Goal: Information Seeking & Learning: Find specific fact

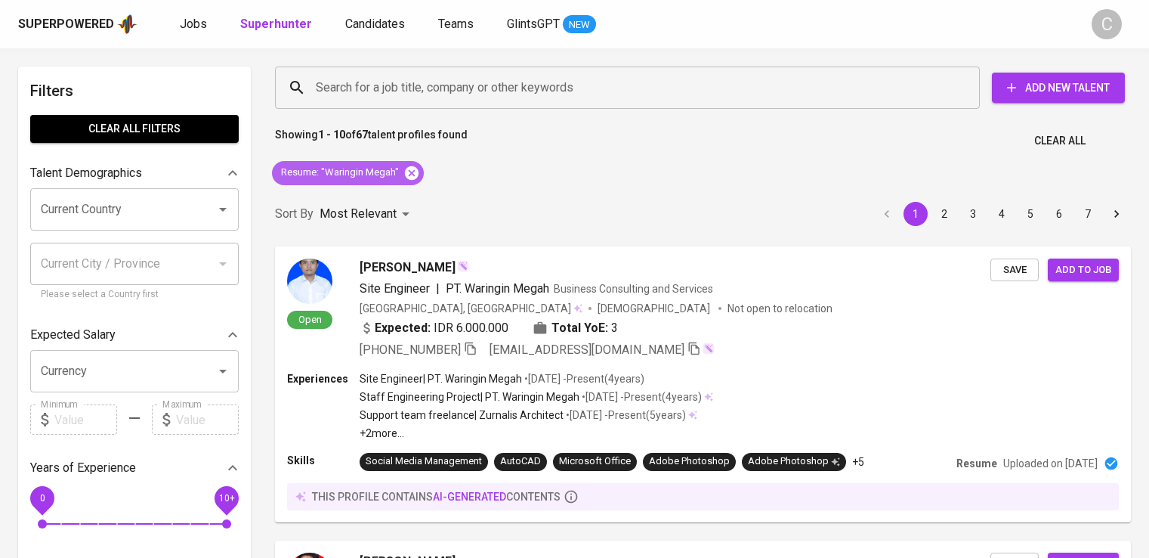
click at [413, 170] on icon at bounding box center [411, 173] width 17 height 17
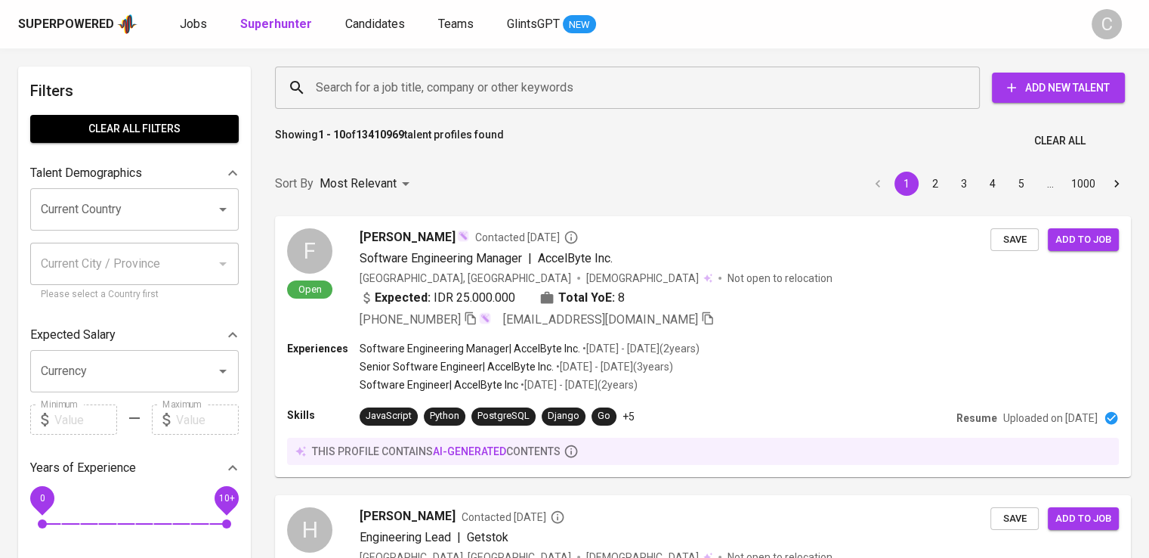
click at [384, 79] on input "Search for a job title, company or other keywords" at bounding box center [631, 87] width 638 height 29
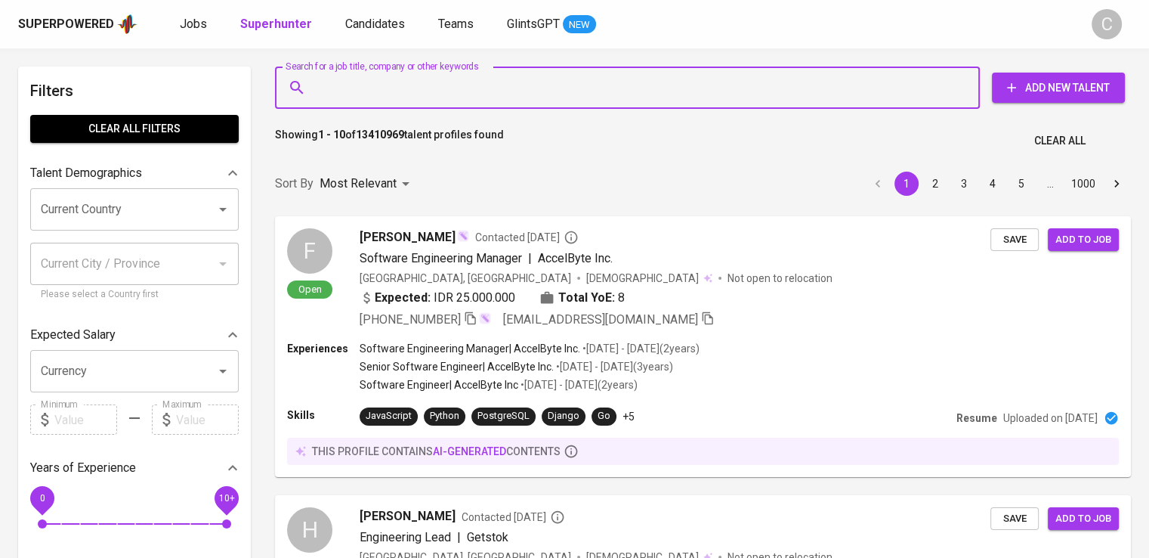
click at [384, 79] on input "Search for a job title, company or other keywords" at bounding box center [631, 87] width 638 height 29
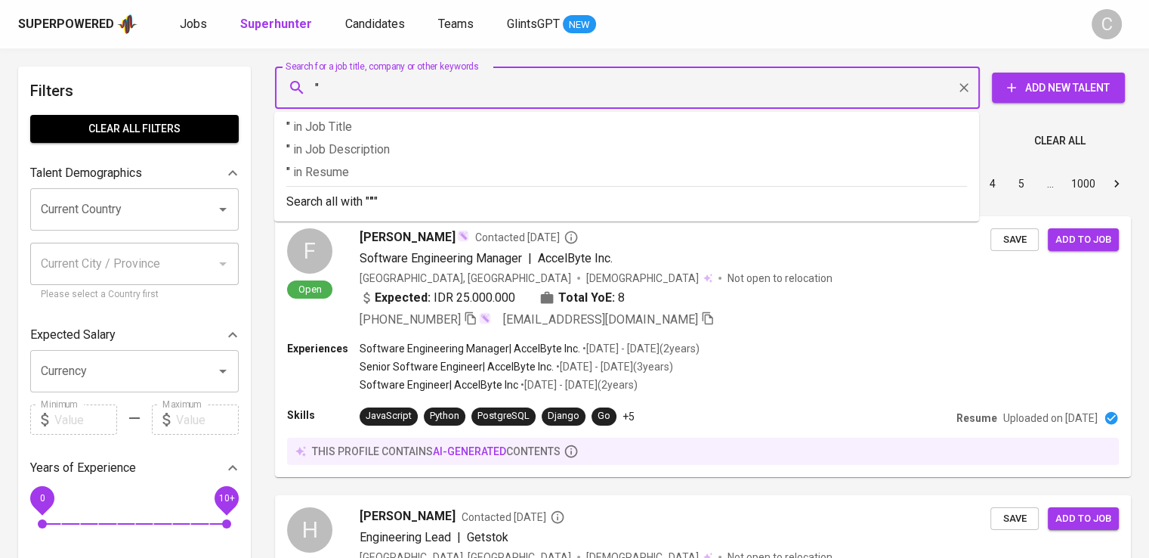
paste input "food AND agriculture organization"
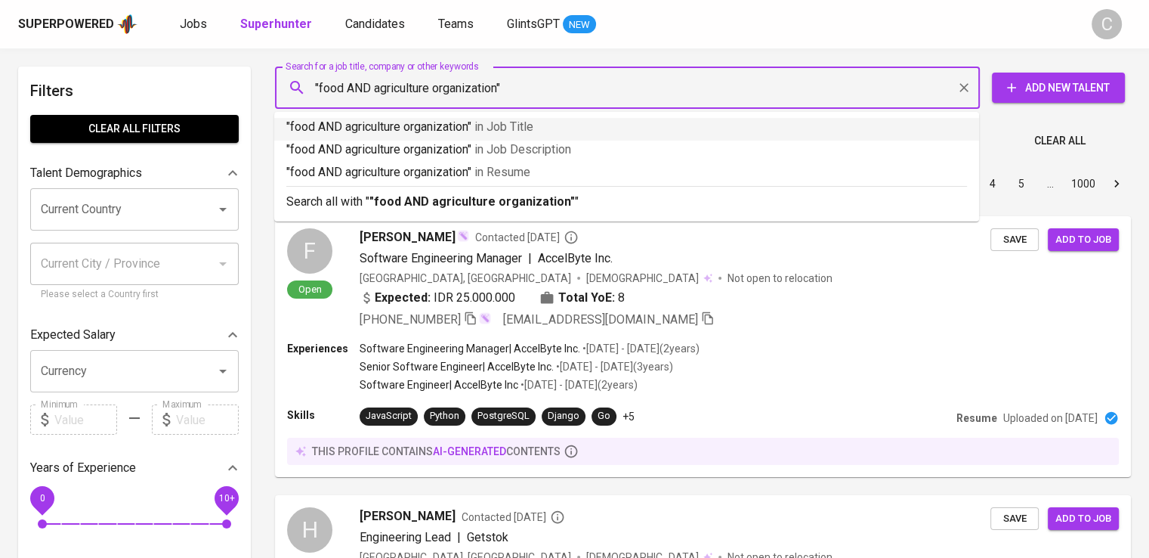
click at [368, 95] on input ""food AND agriculture organization"" at bounding box center [631, 87] width 638 height 29
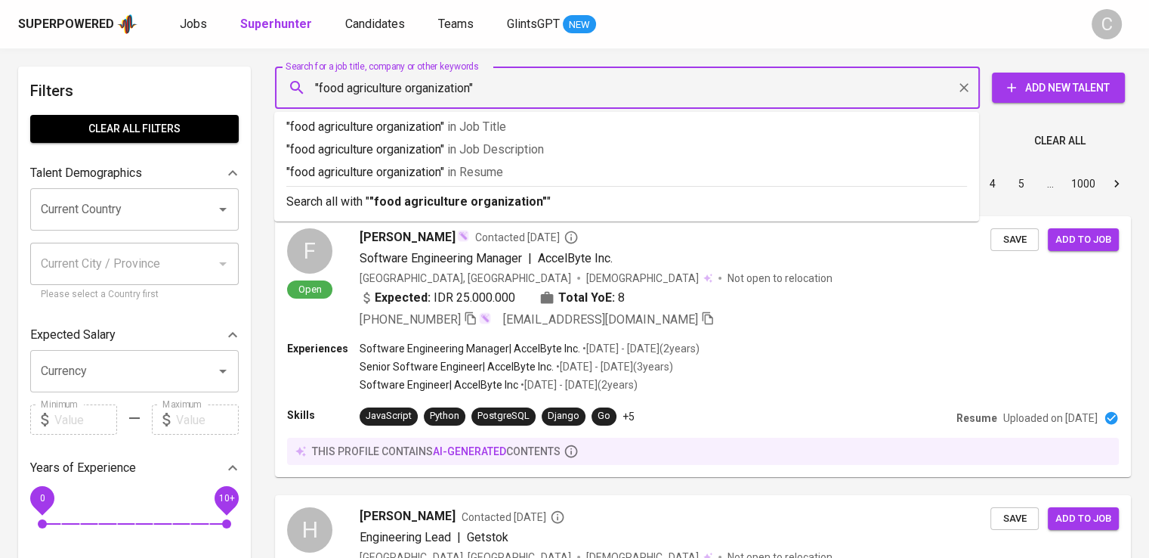
click at [368, 95] on input ""food agriculture organization"" at bounding box center [631, 87] width 638 height 29
click at [342, 93] on input ""food agriculture organization"" at bounding box center [631, 87] width 638 height 29
type input ""food AND agriculture organization""
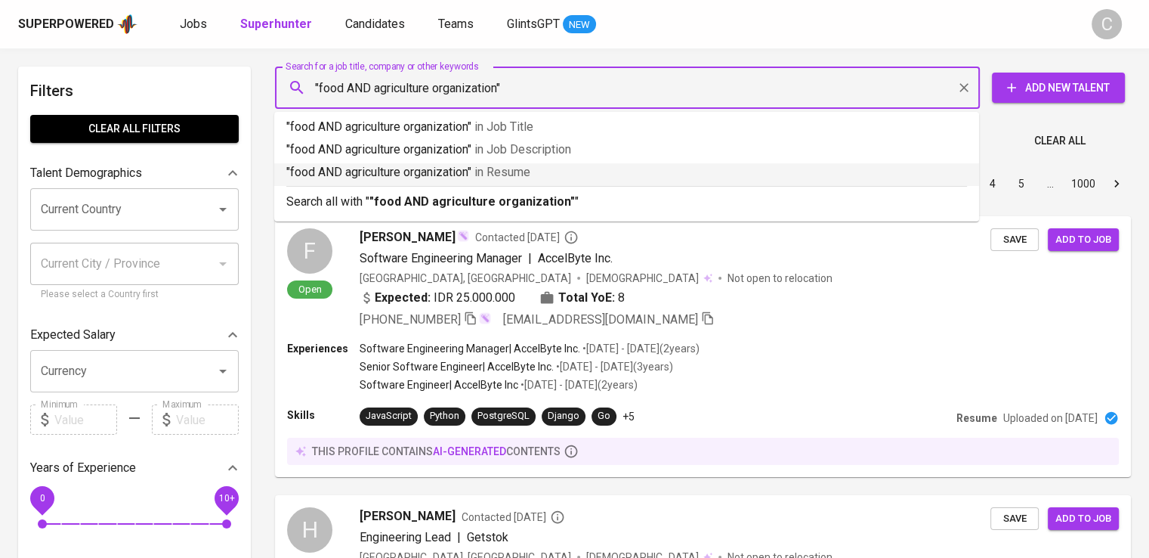
click at [371, 175] on p ""food AND agriculture organization" in [GEOGRAPHIC_DATA]" at bounding box center [626, 172] width 681 height 18
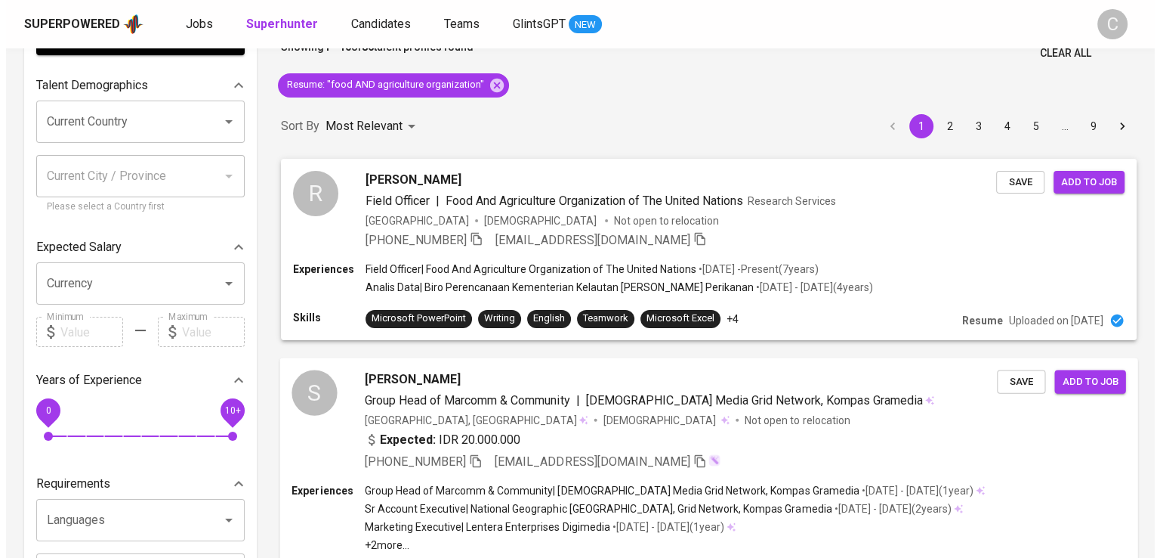
scroll to position [88, 0]
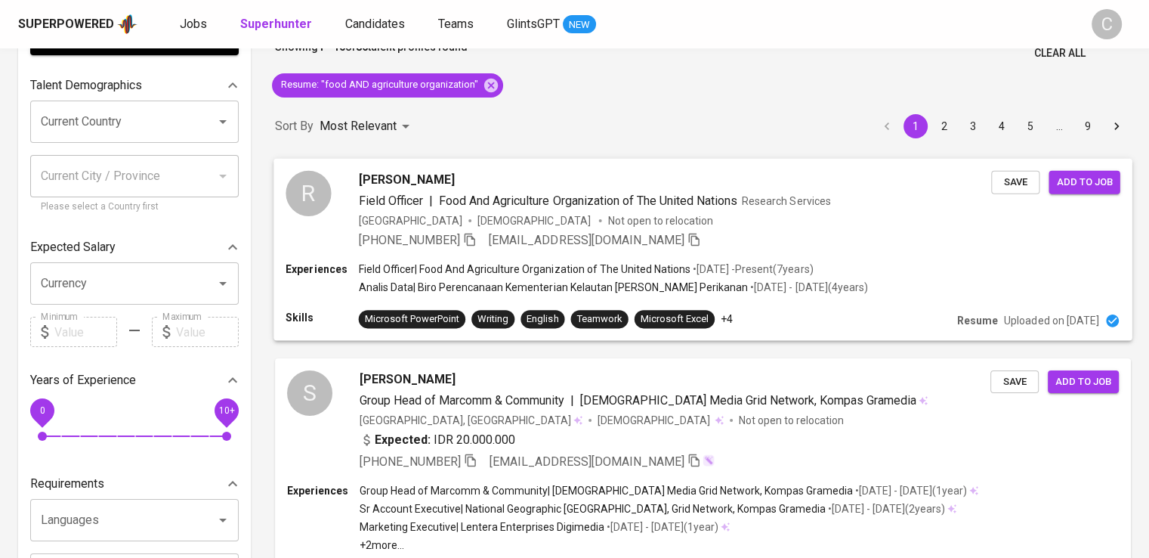
click at [564, 199] on span "Food And Agriculture Organization of The United Nations" at bounding box center [588, 200] width 298 height 14
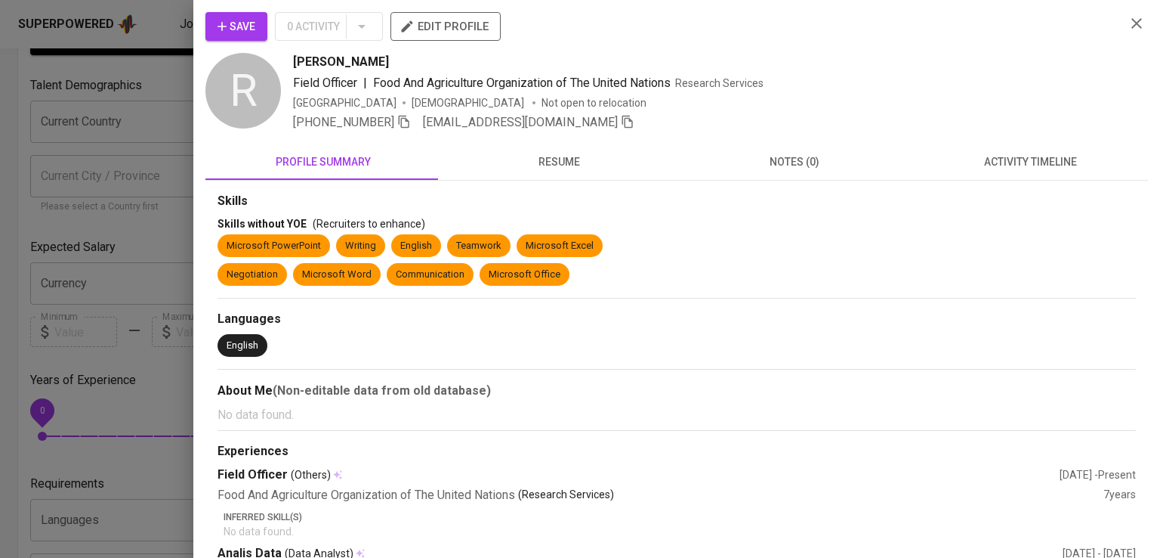
click at [1063, 25] on div "Save 0 Activity edit profile" at bounding box center [660, 32] width 908 height 41
click at [403, 125] on icon "button" at bounding box center [404, 122] width 14 height 14
click at [403, 127] on icon "button" at bounding box center [404, 122] width 14 height 14
